Goal: Information Seeking & Learning: Learn about a topic

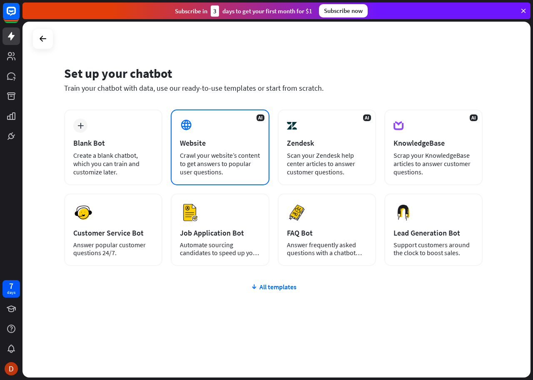
click at [212, 153] on div "Crawl your website’s content to get answers to popular user questions." at bounding box center [220, 163] width 80 height 25
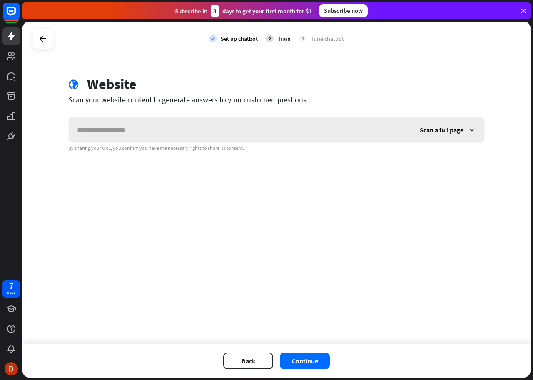
click at [193, 131] on input "text" at bounding box center [240, 130] width 343 height 25
click at [244, 367] on button "Back" at bounding box center [248, 361] width 50 height 17
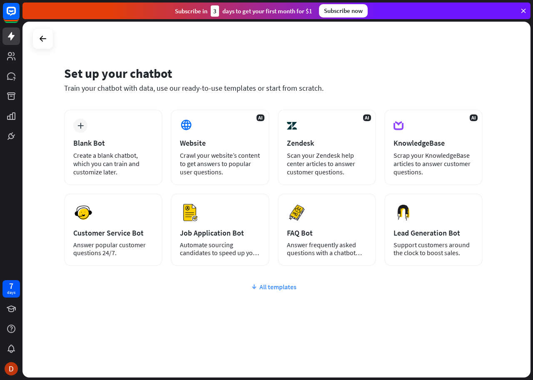
click at [273, 285] on div "All templates" at bounding box center [273, 287] width 419 height 8
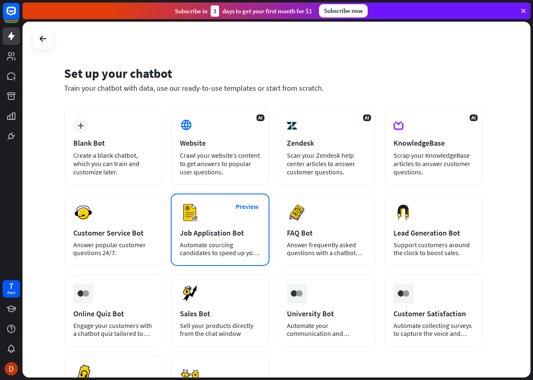
click at [246, 233] on div "Job Application Bot" at bounding box center [220, 233] width 80 height 10
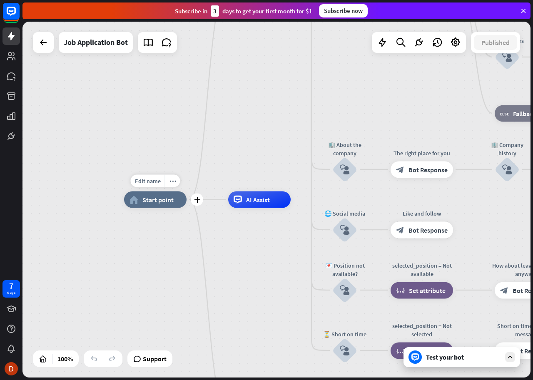
click at [174, 202] on span "Start point" at bounding box center [158, 200] width 31 height 8
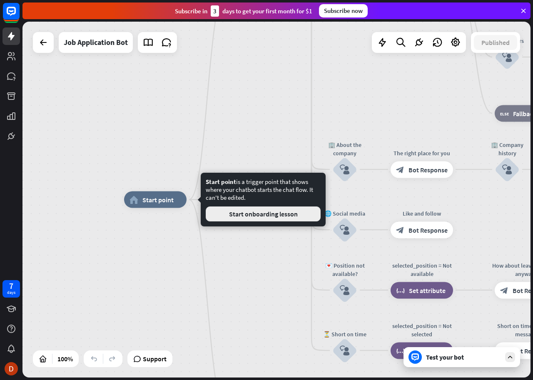
click at [224, 213] on button "Start onboarding lesson" at bounding box center [263, 214] width 115 height 15
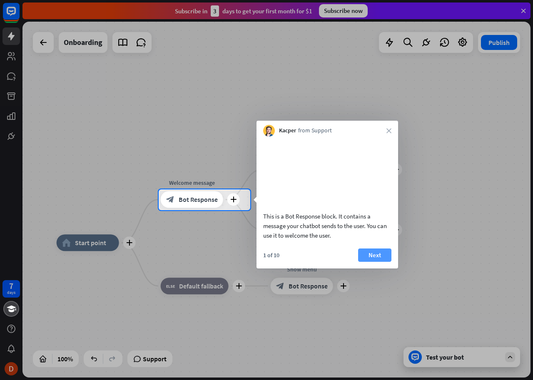
click at [383, 262] on button "Next" at bounding box center [374, 255] width 33 height 13
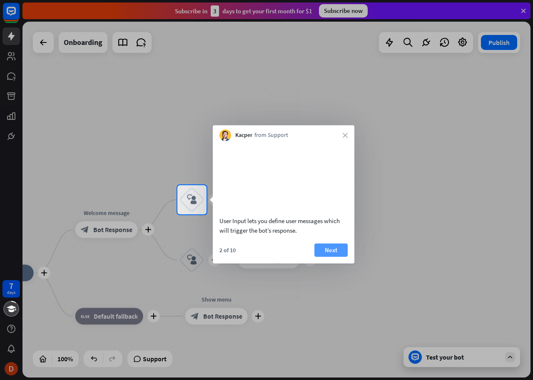
click at [332, 257] on button "Next" at bounding box center [331, 250] width 33 height 13
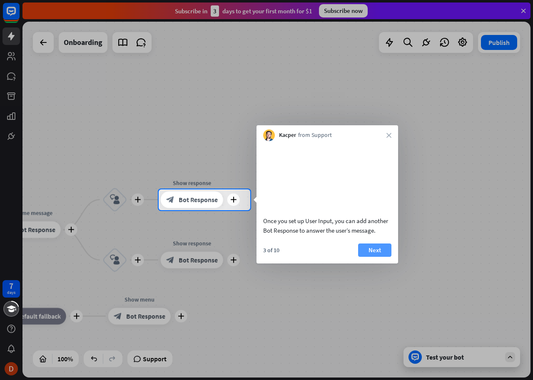
click at [362, 257] on button "Next" at bounding box center [374, 250] width 33 height 13
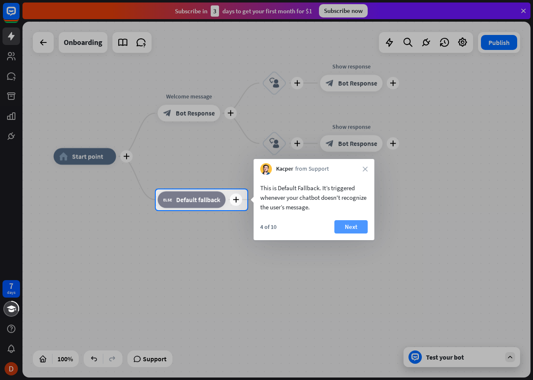
click at [349, 228] on button "Next" at bounding box center [351, 226] width 33 height 13
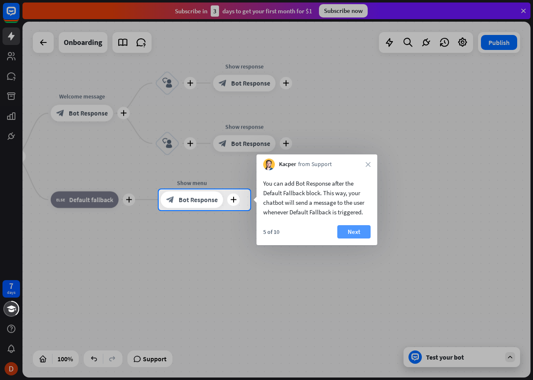
click at [354, 226] on button "Next" at bounding box center [354, 231] width 33 height 13
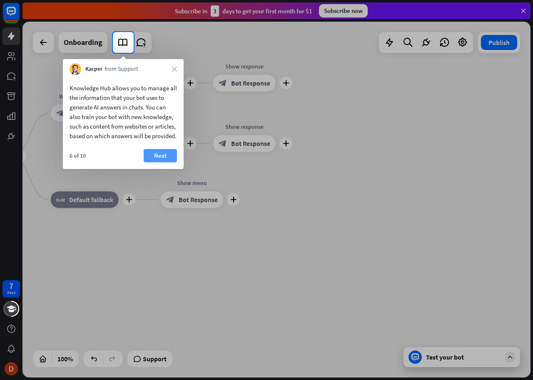
click at [170, 163] on button "Next" at bounding box center [160, 155] width 33 height 13
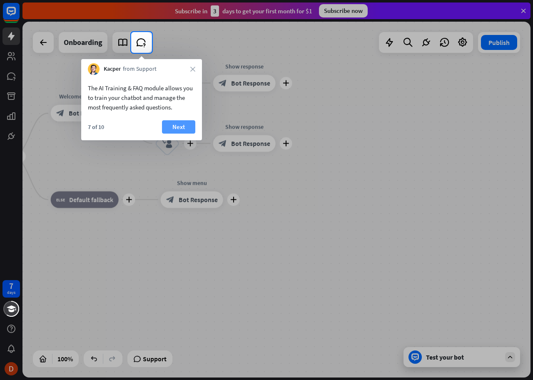
click at [179, 127] on button "Next" at bounding box center [178, 126] width 33 height 13
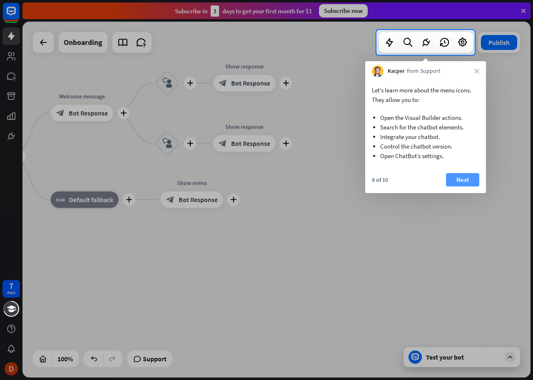
click at [475, 183] on button "Next" at bounding box center [462, 179] width 33 height 13
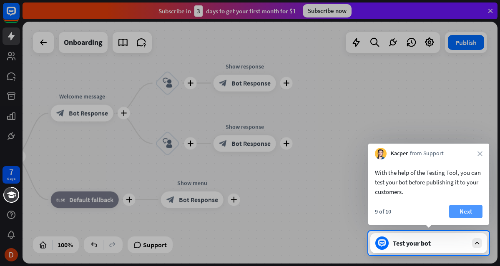
click at [463, 217] on button "Next" at bounding box center [465, 211] width 33 height 13
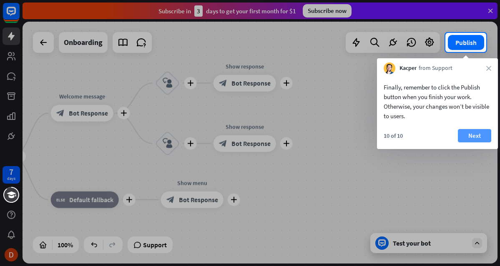
click at [470, 140] on button "Next" at bounding box center [474, 135] width 33 height 13
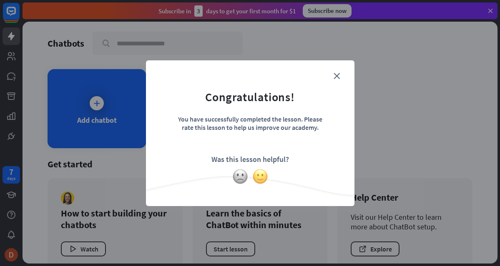
click at [257, 175] on img at bounding box center [260, 177] width 16 height 16
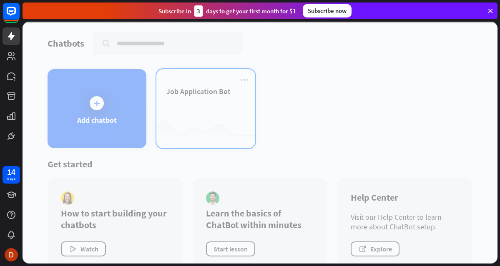
scroll to position [16, 0]
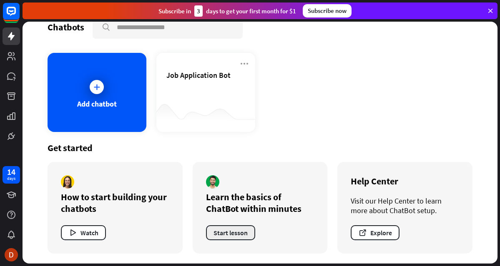
click at [247, 233] on button "Start lesson" at bounding box center [230, 232] width 49 height 15
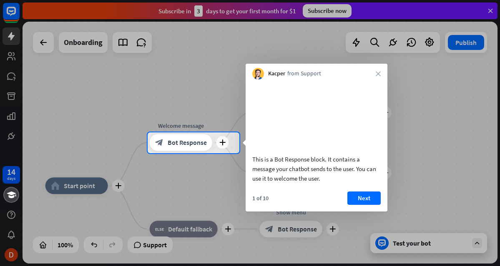
click at [345, 8] on div at bounding box center [250, 66] width 500 height 133
click at [335, 12] on div at bounding box center [250, 66] width 500 height 133
click at [377, 205] on button "Next" at bounding box center [363, 198] width 33 height 13
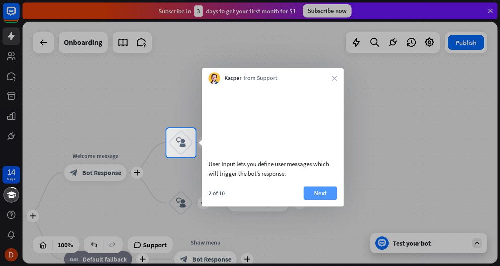
click at [322, 200] on button "Next" at bounding box center [319, 193] width 33 height 13
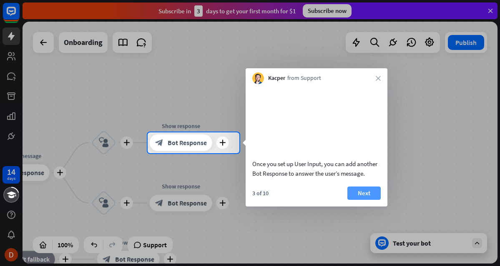
click at [361, 200] on button "Next" at bounding box center [363, 193] width 33 height 13
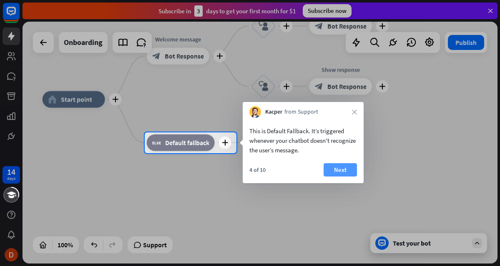
click at [336, 169] on button "Next" at bounding box center [339, 169] width 33 height 13
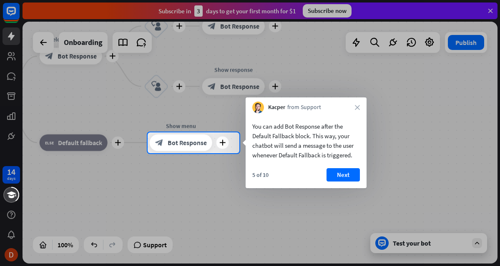
click at [351, 168] on div "You can add Bot Response after the Default Fallback block. This way, your chatb…" at bounding box center [305, 150] width 121 height 75
click at [345, 171] on button "Next" at bounding box center [342, 174] width 33 height 13
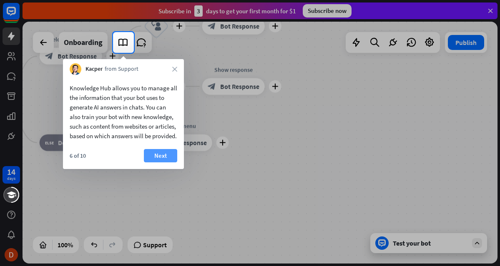
click at [168, 163] on button "Next" at bounding box center [160, 155] width 33 height 13
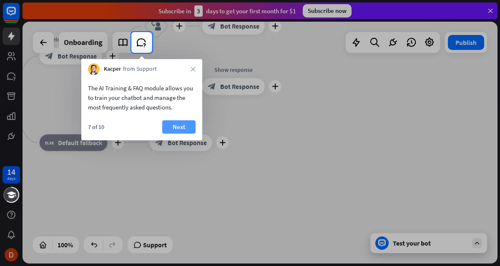
click at [183, 131] on button "Next" at bounding box center [178, 126] width 33 height 13
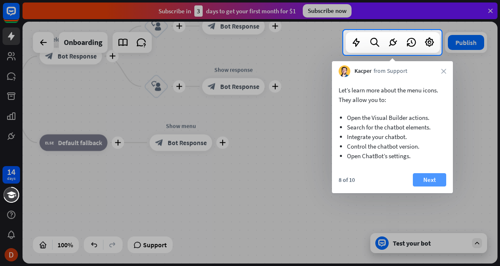
click at [425, 178] on button "Next" at bounding box center [429, 179] width 33 height 13
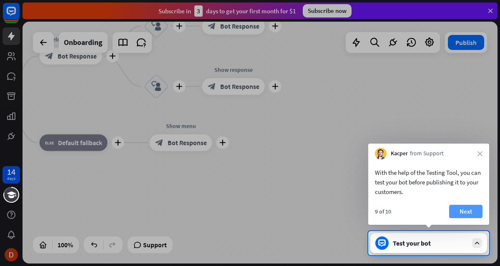
click at [474, 212] on button "Next" at bounding box center [465, 211] width 33 height 13
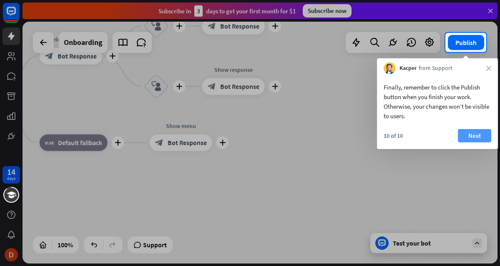
click at [472, 139] on button "Next" at bounding box center [474, 135] width 33 height 13
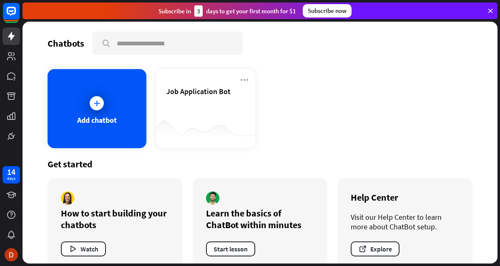
click at [311, 9] on div "Subscribe now" at bounding box center [327, 10] width 49 height 13
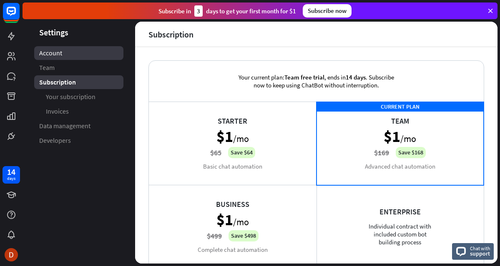
click at [81, 57] on link "Account" at bounding box center [78, 53] width 89 height 14
